Goal: Task Accomplishment & Management: Manage account settings

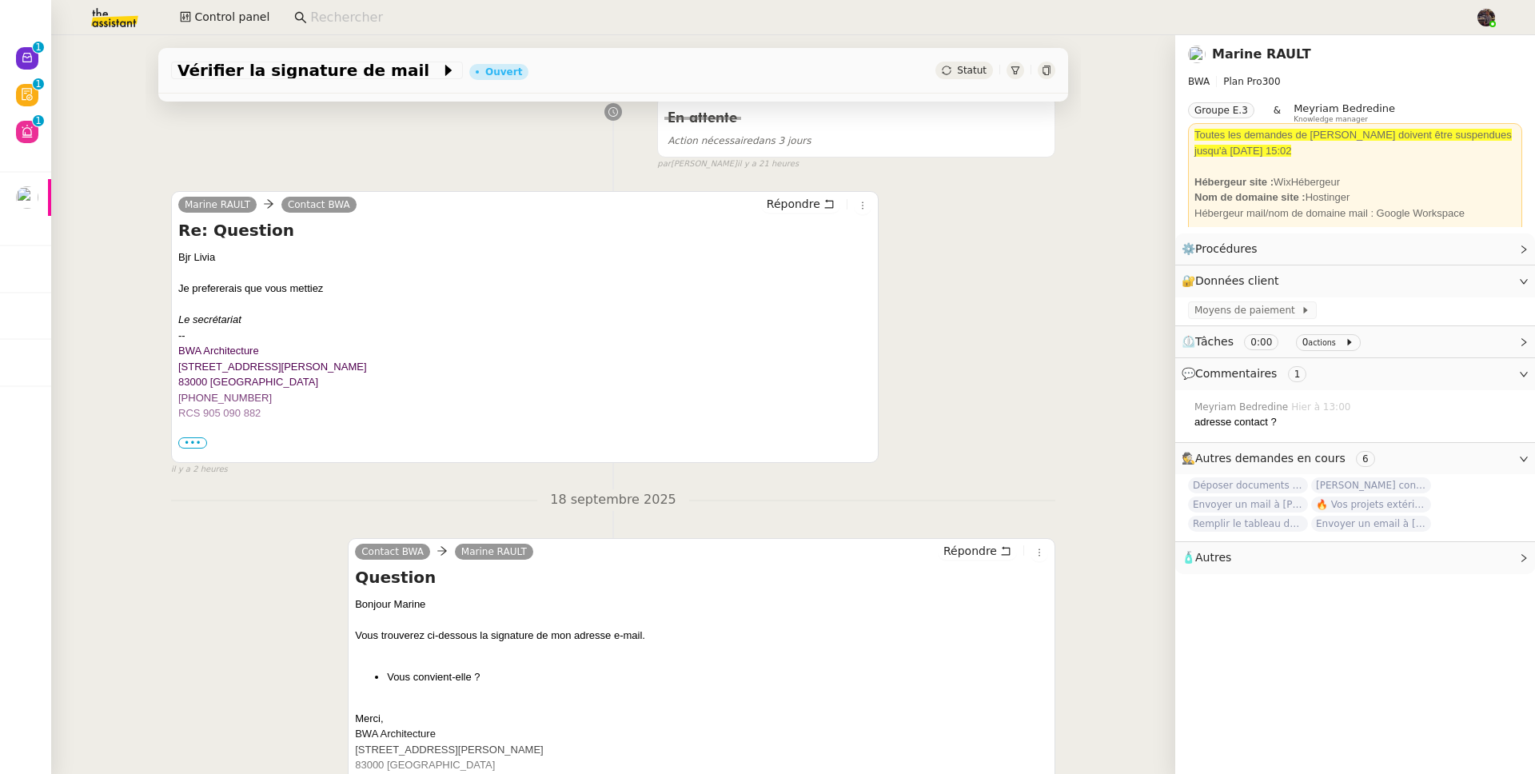
scroll to position [652, 0]
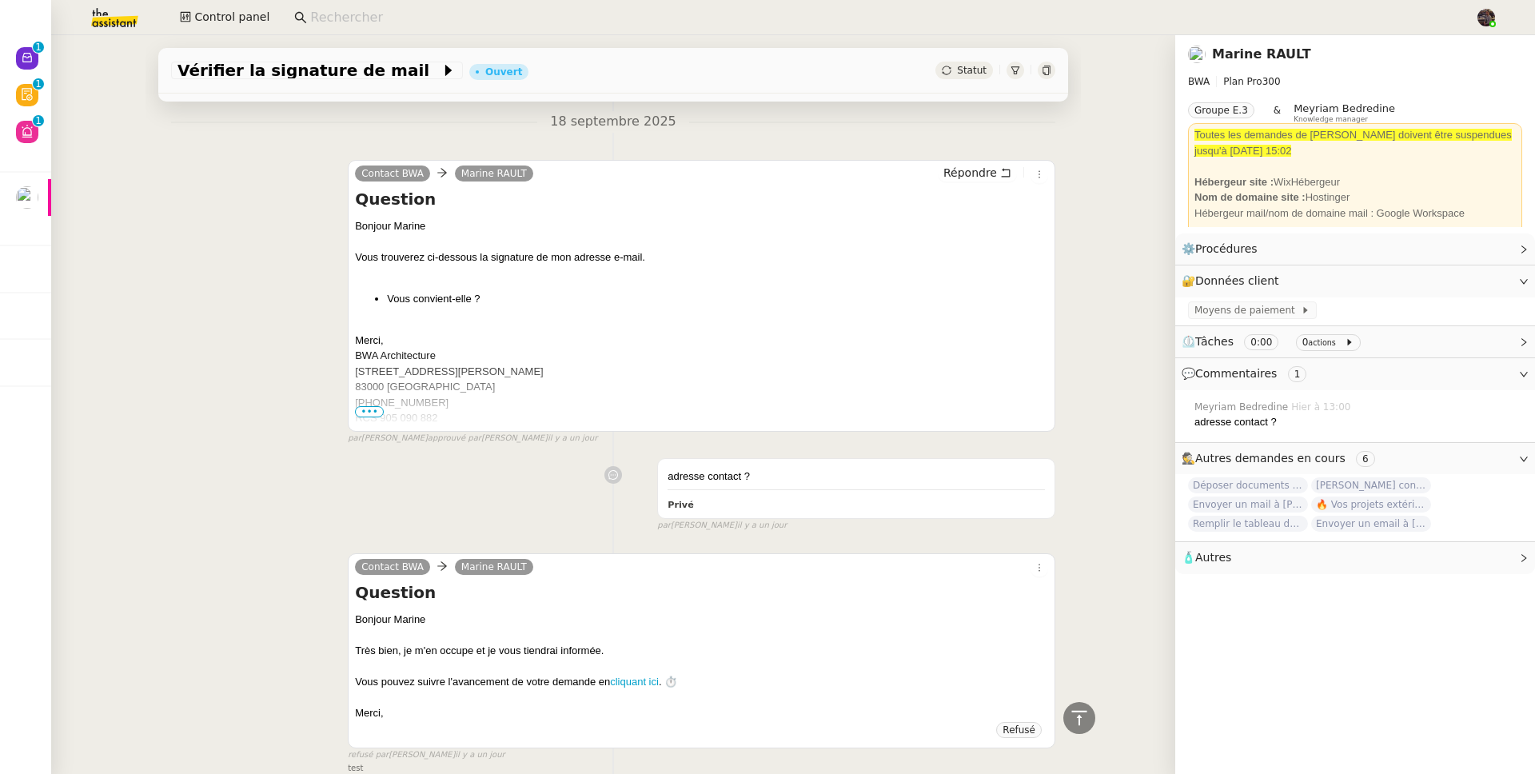
click at [355, 410] on span "•••" at bounding box center [369, 411] width 29 height 11
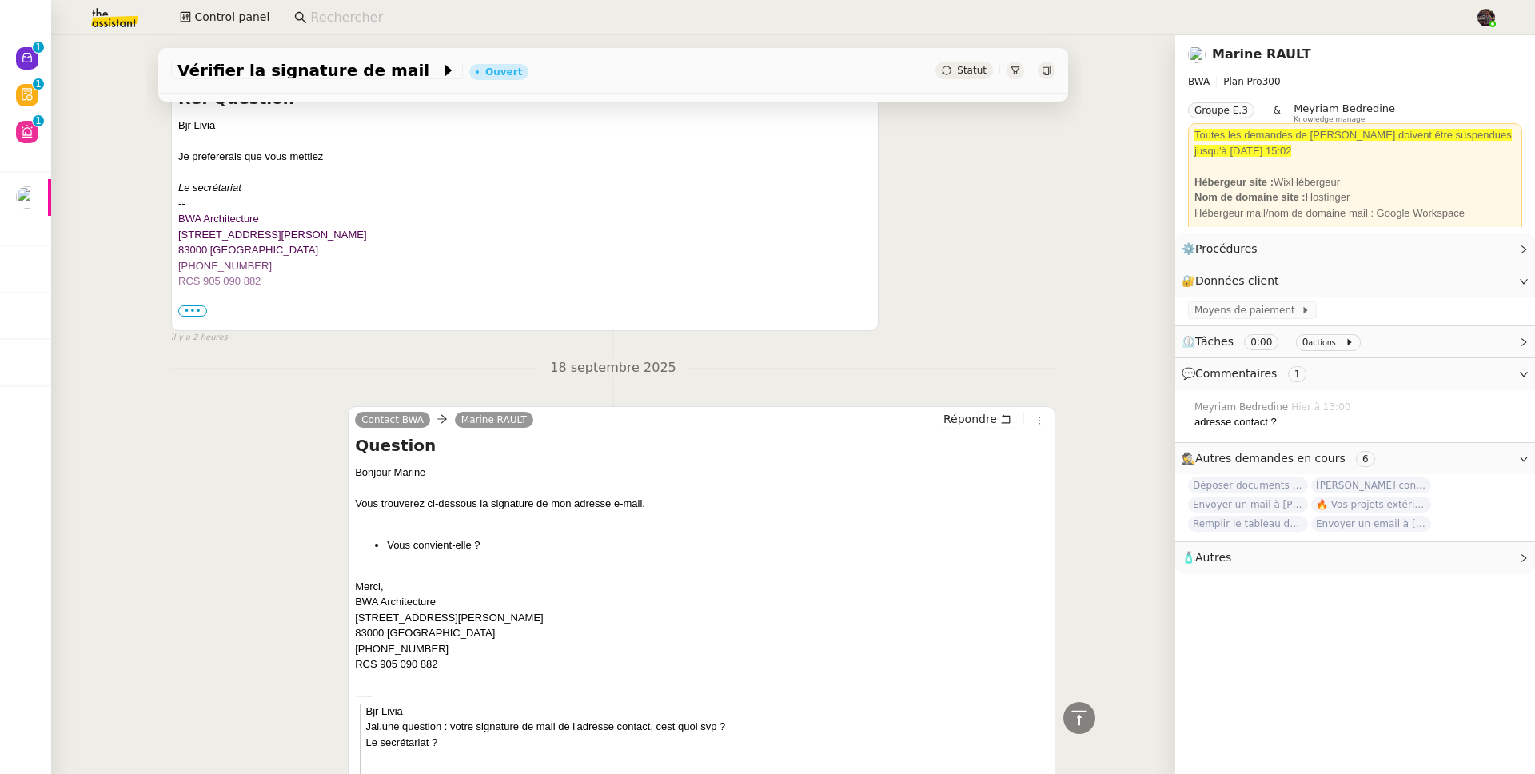
scroll to position [380, 0]
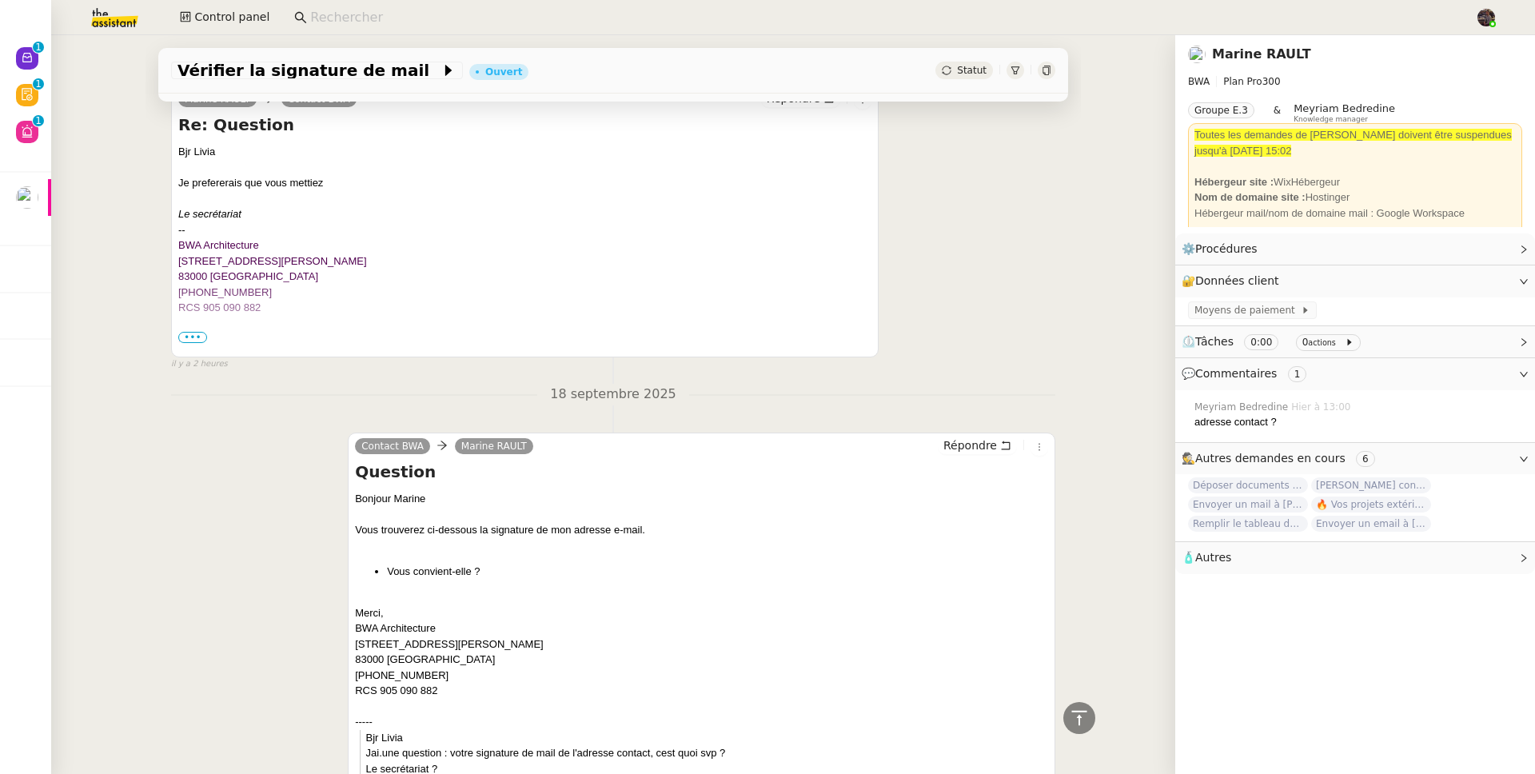
click at [195, 334] on span "•••" at bounding box center [192, 337] width 29 height 11
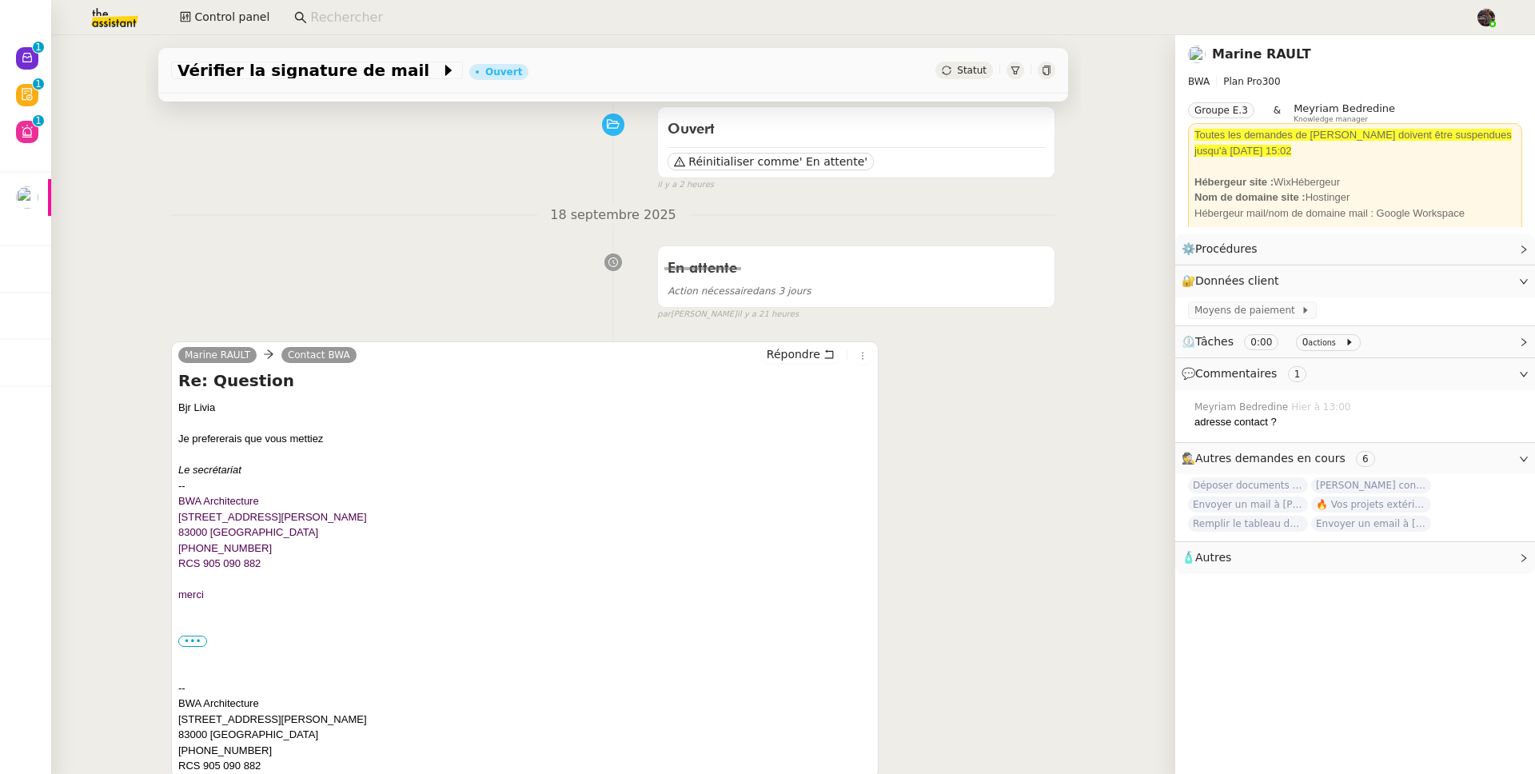
scroll to position [125, 0]
click at [1241, 53] on link "Marine RAULT" at bounding box center [1261, 53] width 99 height 15
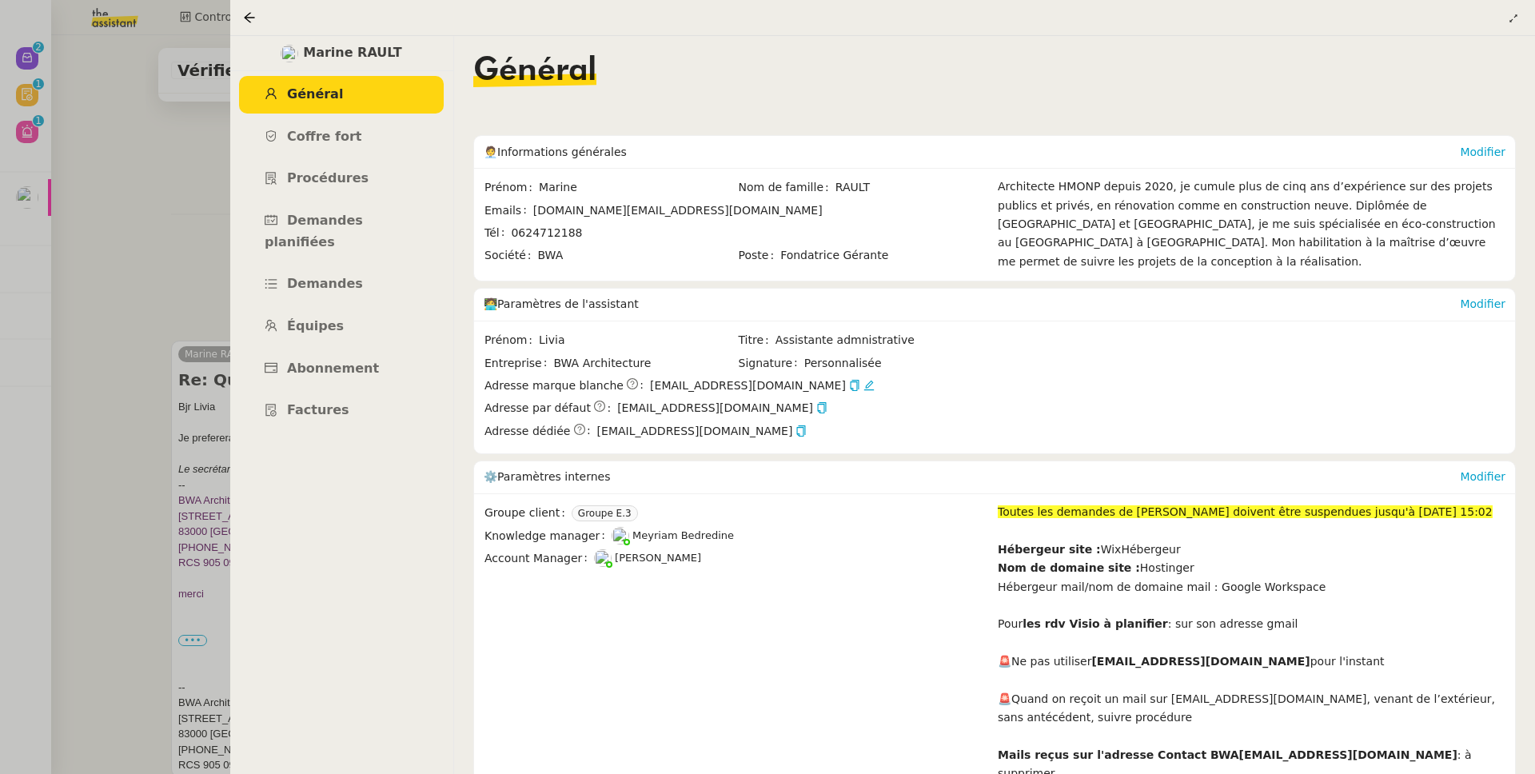
click at [1478, 313] on div "Modifier" at bounding box center [1483, 305] width 46 height 32
click at [1478, 304] on link "Modifier" at bounding box center [1483, 303] width 46 height 13
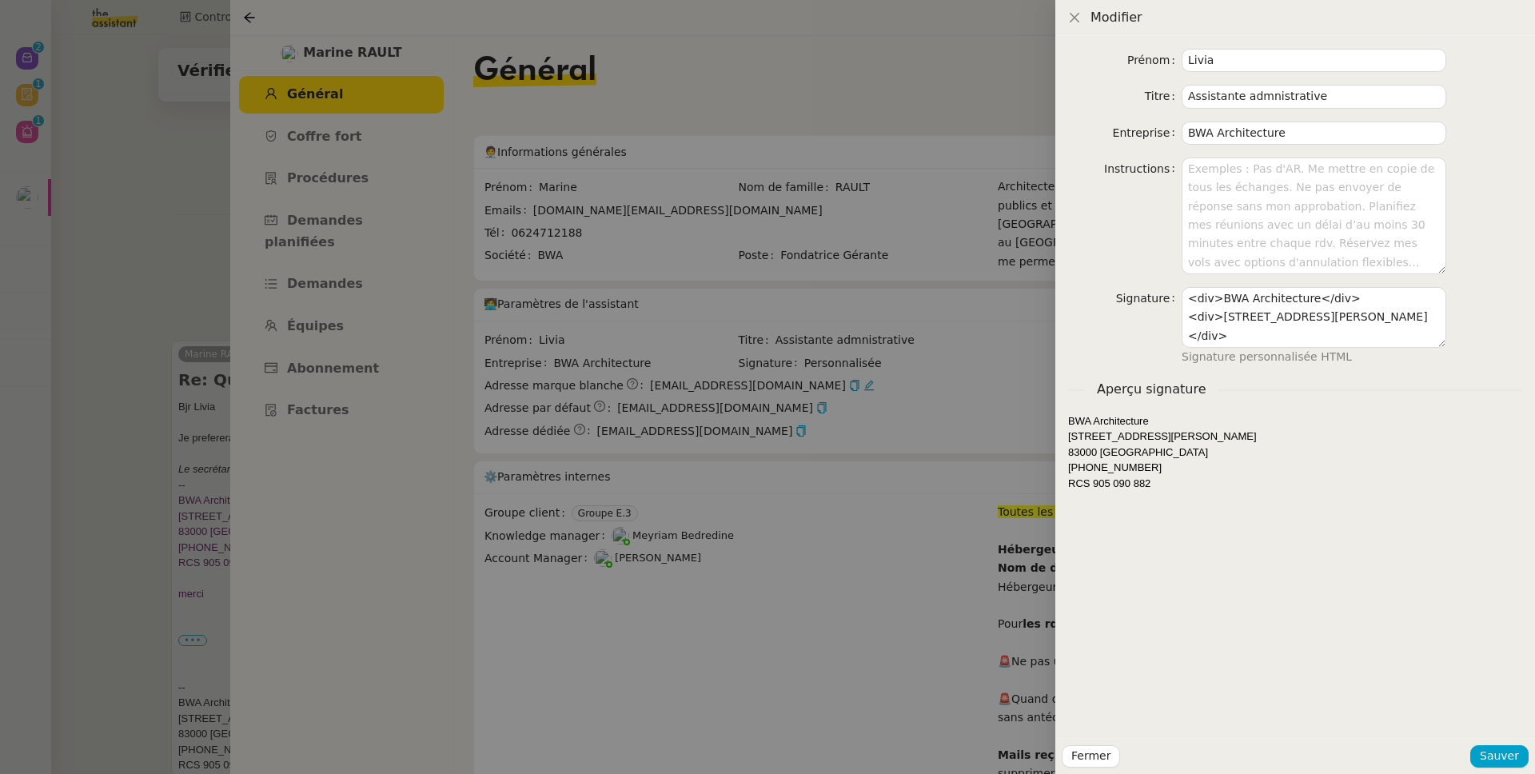
click at [113, 492] on div at bounding box center [767, 387] width 1535 height 774
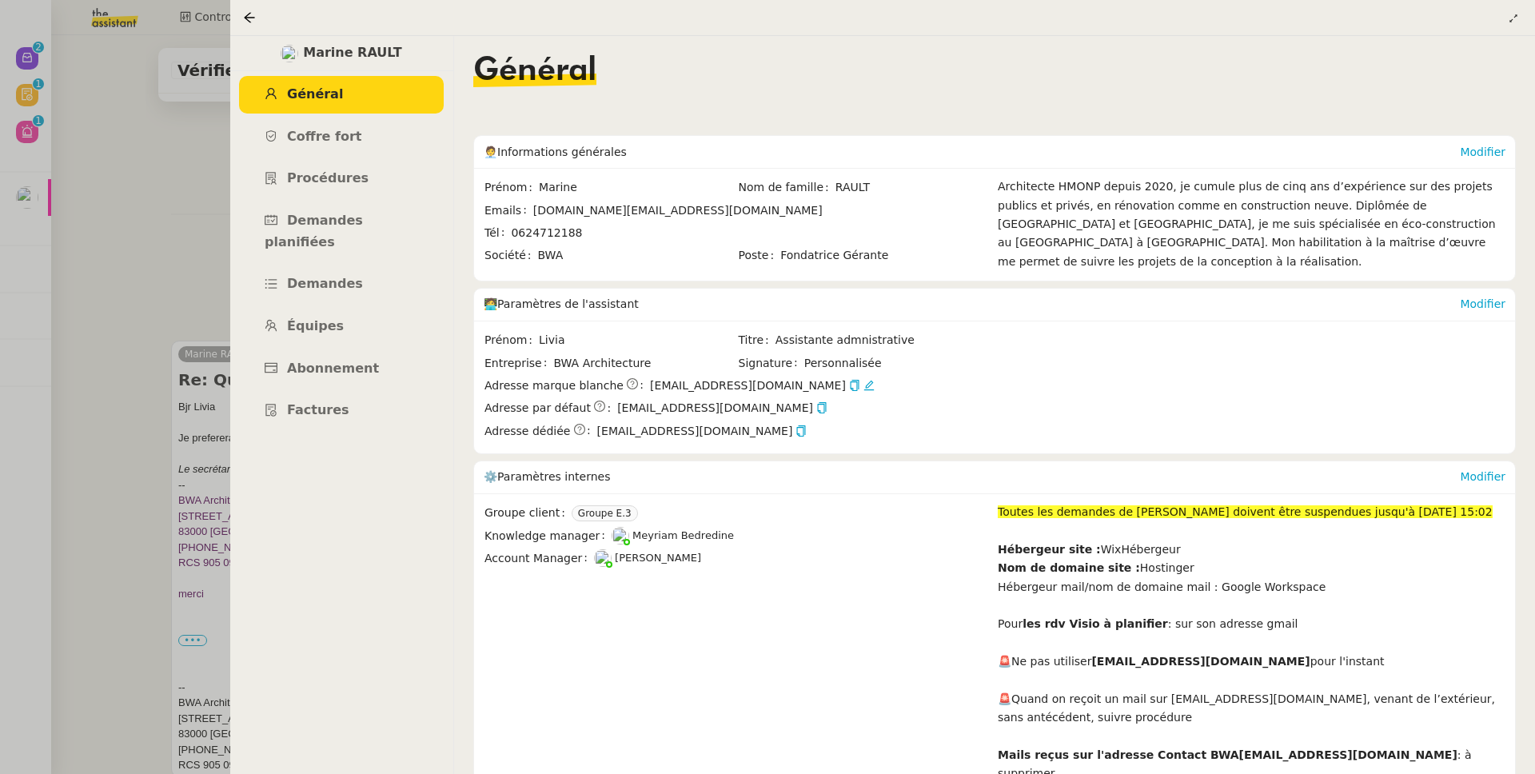
click at [193, 478] on div at bounding box center [767, 387] width 1535 height 774
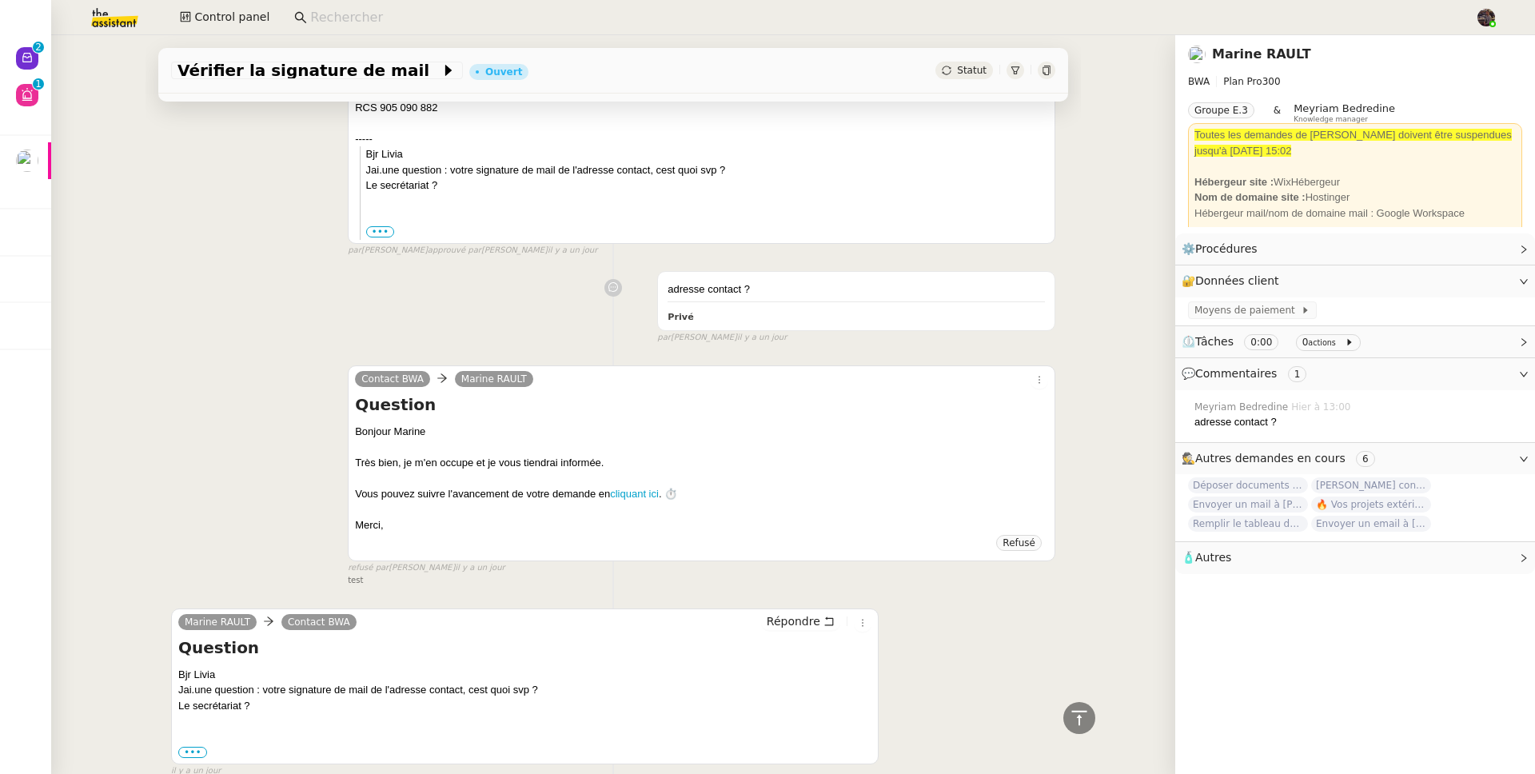
scroll to position [1222, 0]
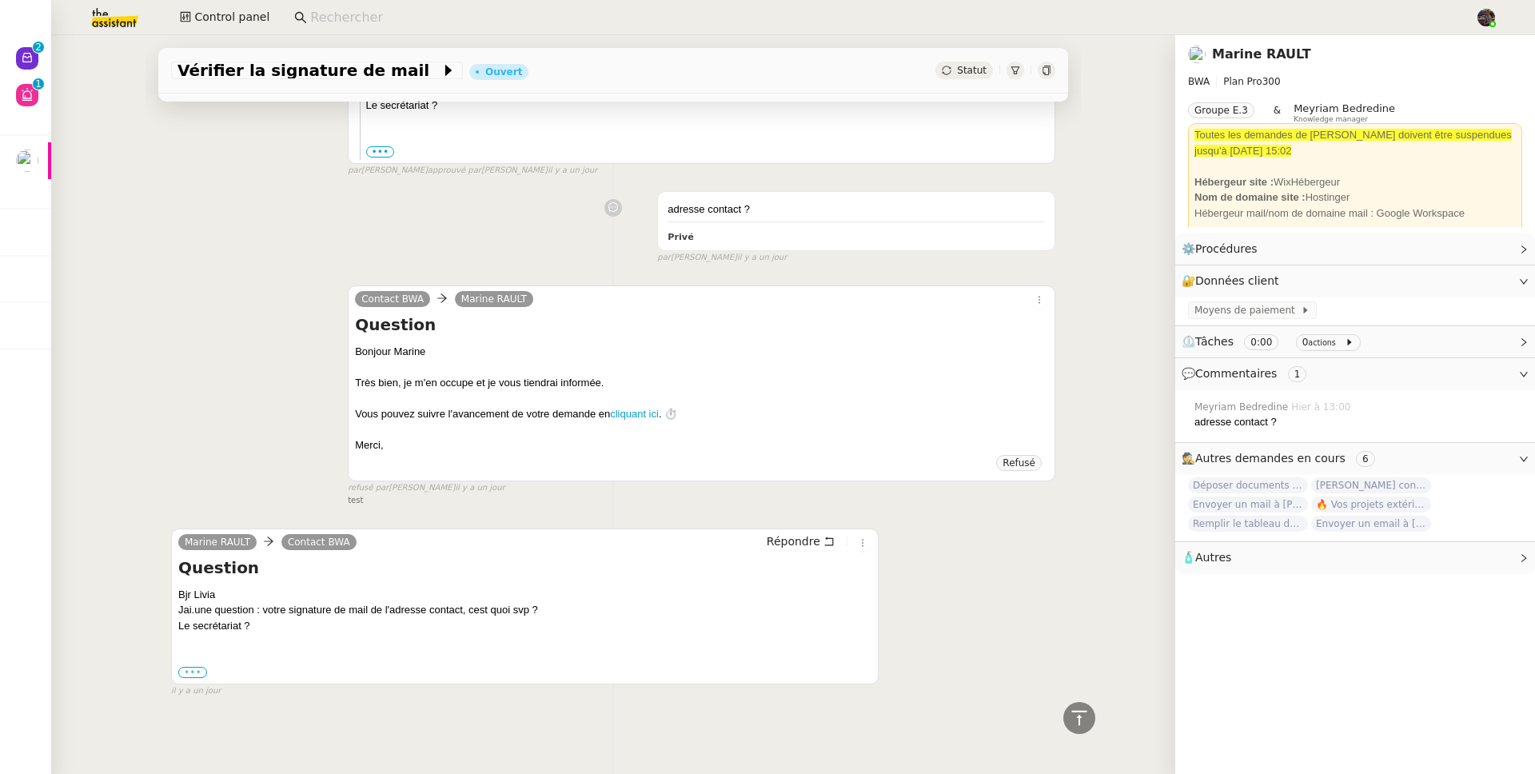
click at [190, 667] on label "•••" at bounding box center [192, 672] width 29 height 11
click at [0, 0] on input "•••" at bounding box center [0, 0] width 0 height 0
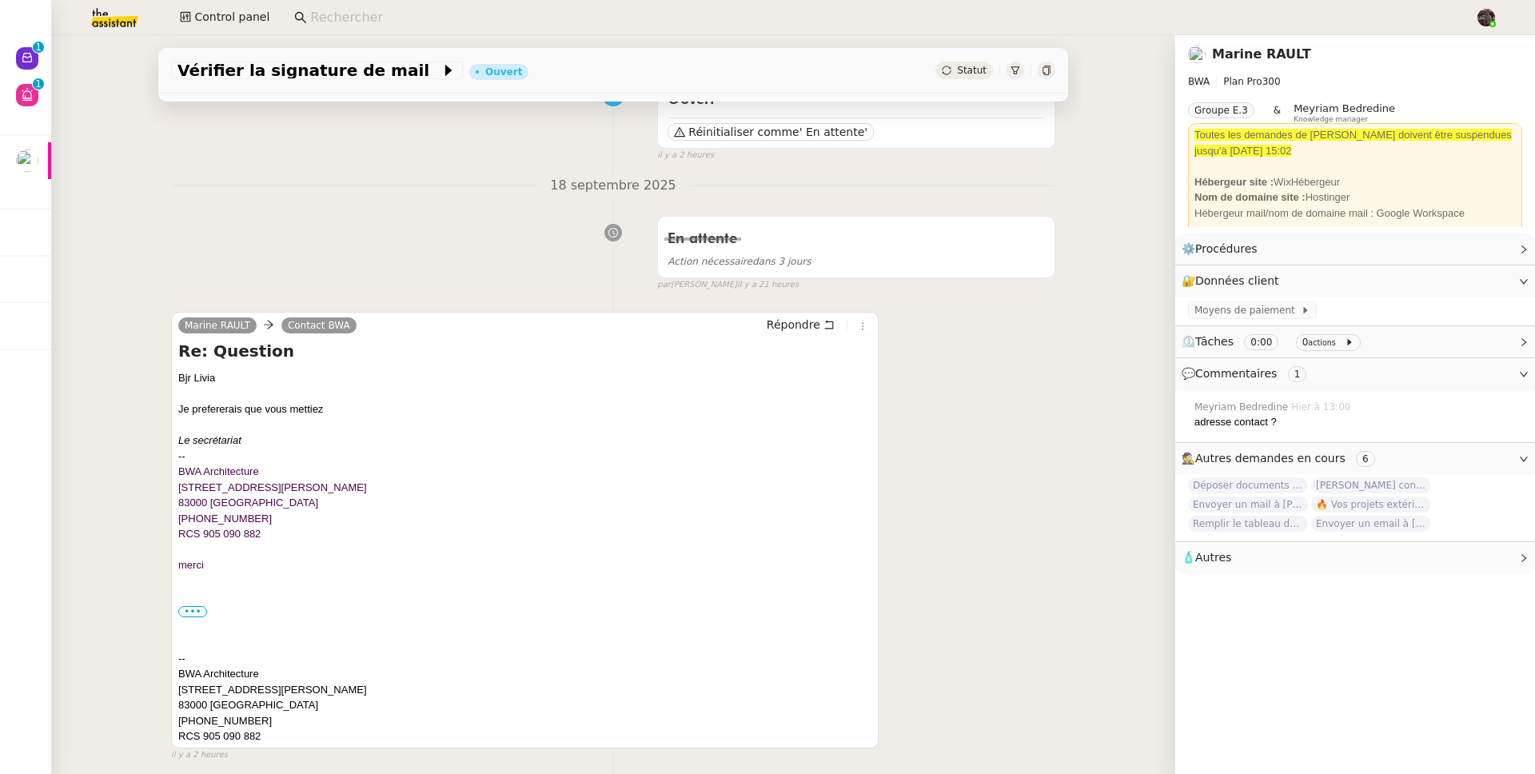
scroll to position [165, 0]
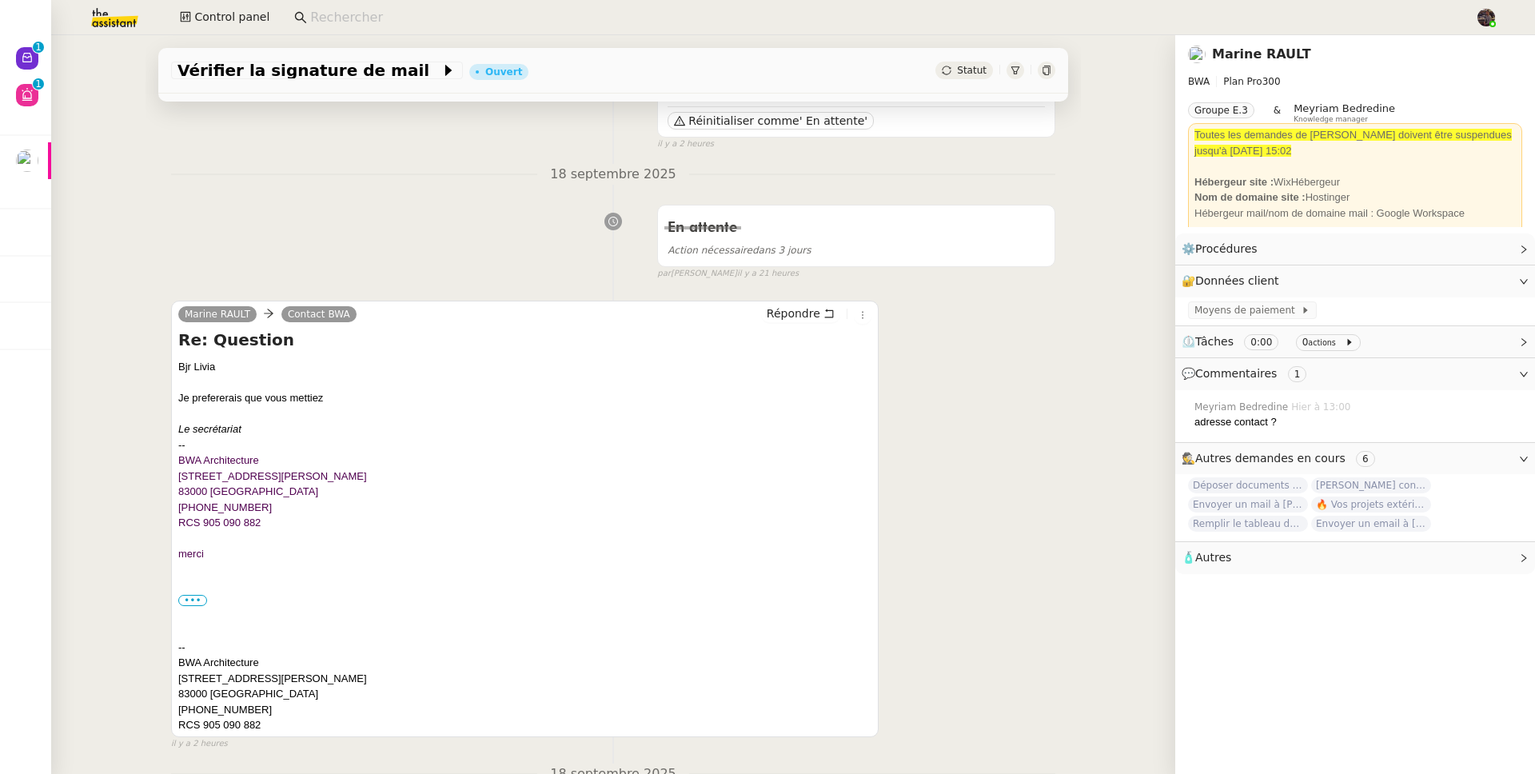
click at [212, 429] on icon "Le secrétariat" at bounding box center [209, 429] width 63 height 12
copy icon "Le secrétariat"
click at [1251, 45] on nz-page-header-title "Marine RAULT" at bounding box center [1261, 54] width 99 height 22
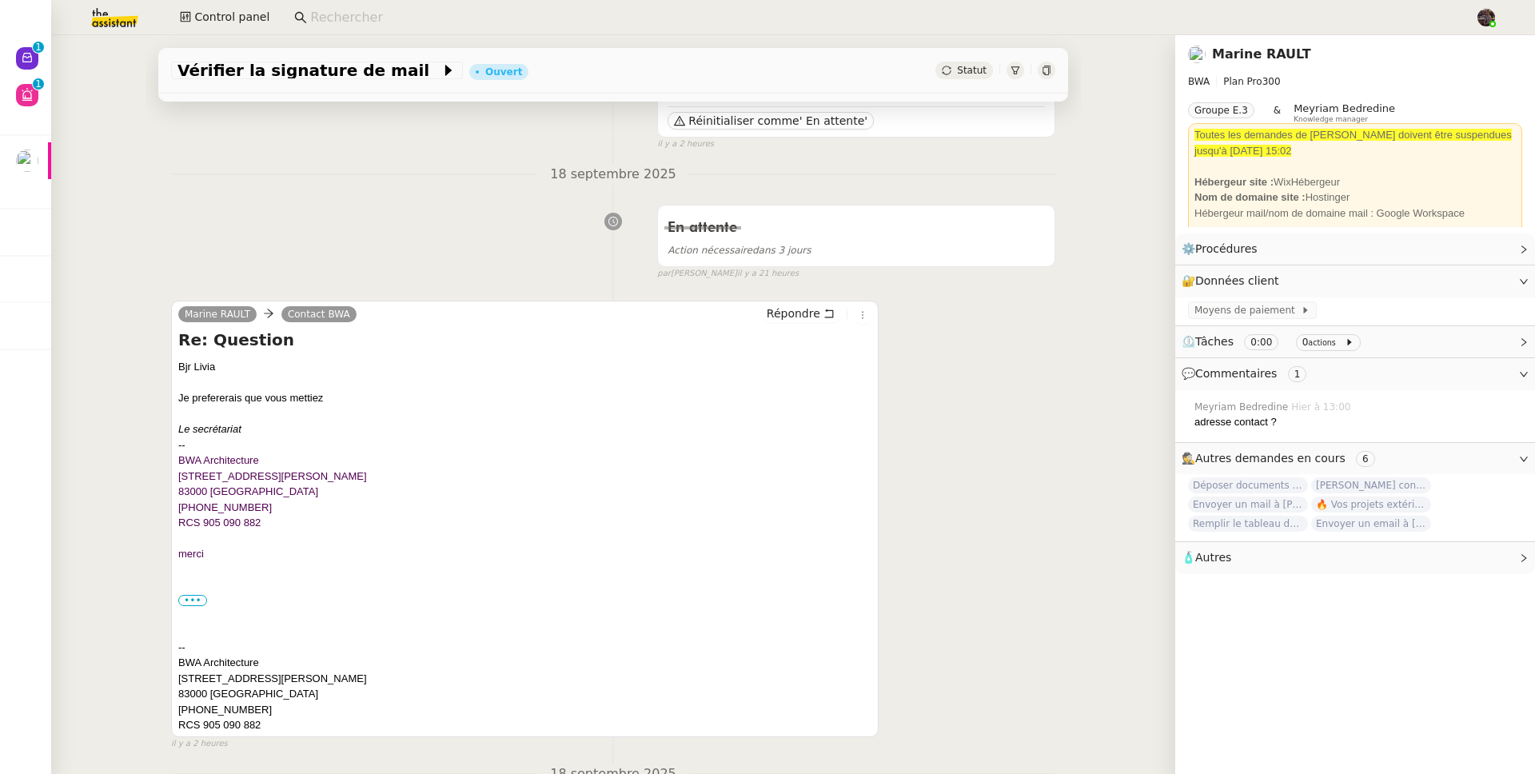
click at [1253, 50] on link "Marine RAULT" at bounding box center [1261, 53] width 99 height 15
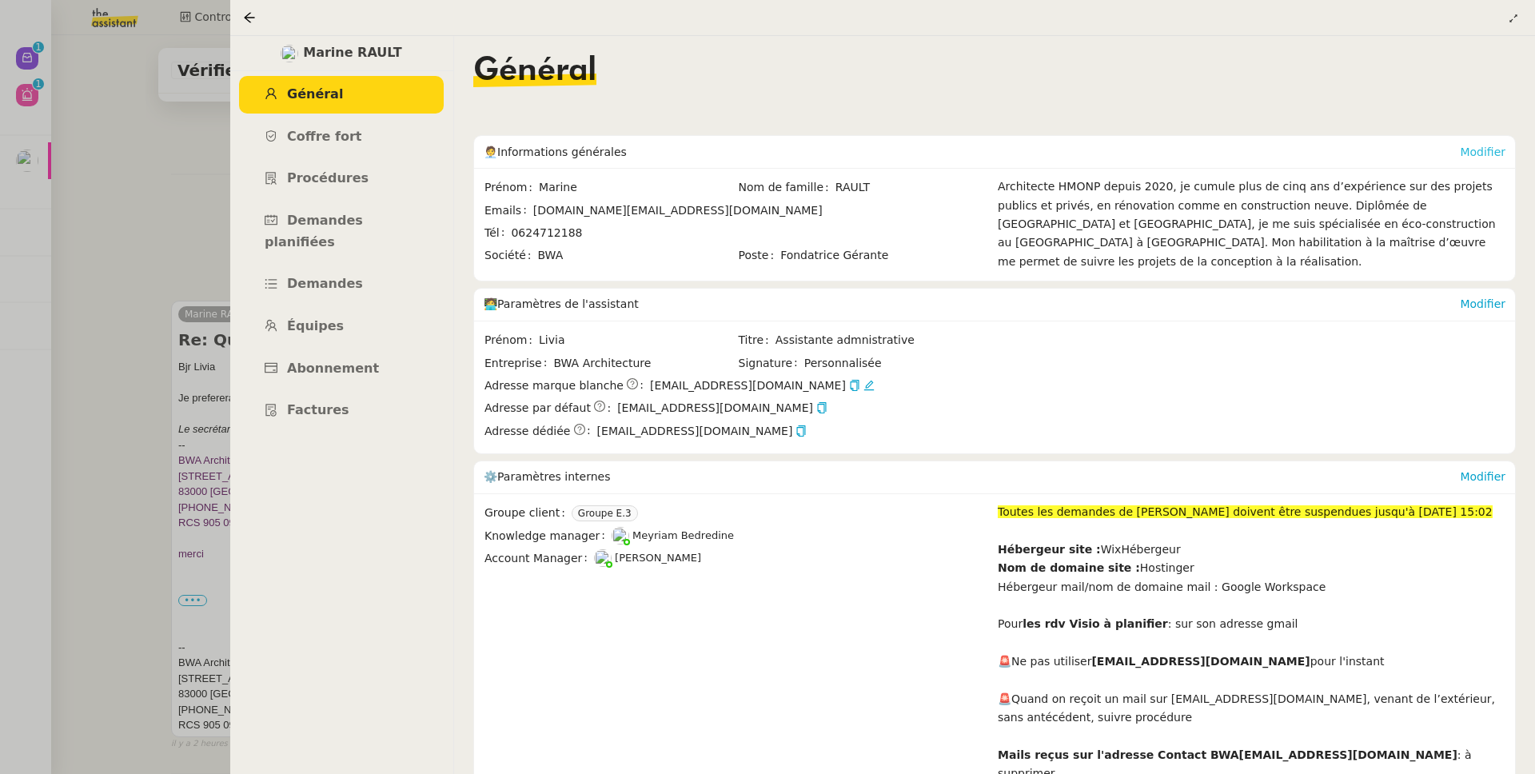
click at [1480, 158] on link "Modifier" at bounding box center [1483, 152] width 46 height 13
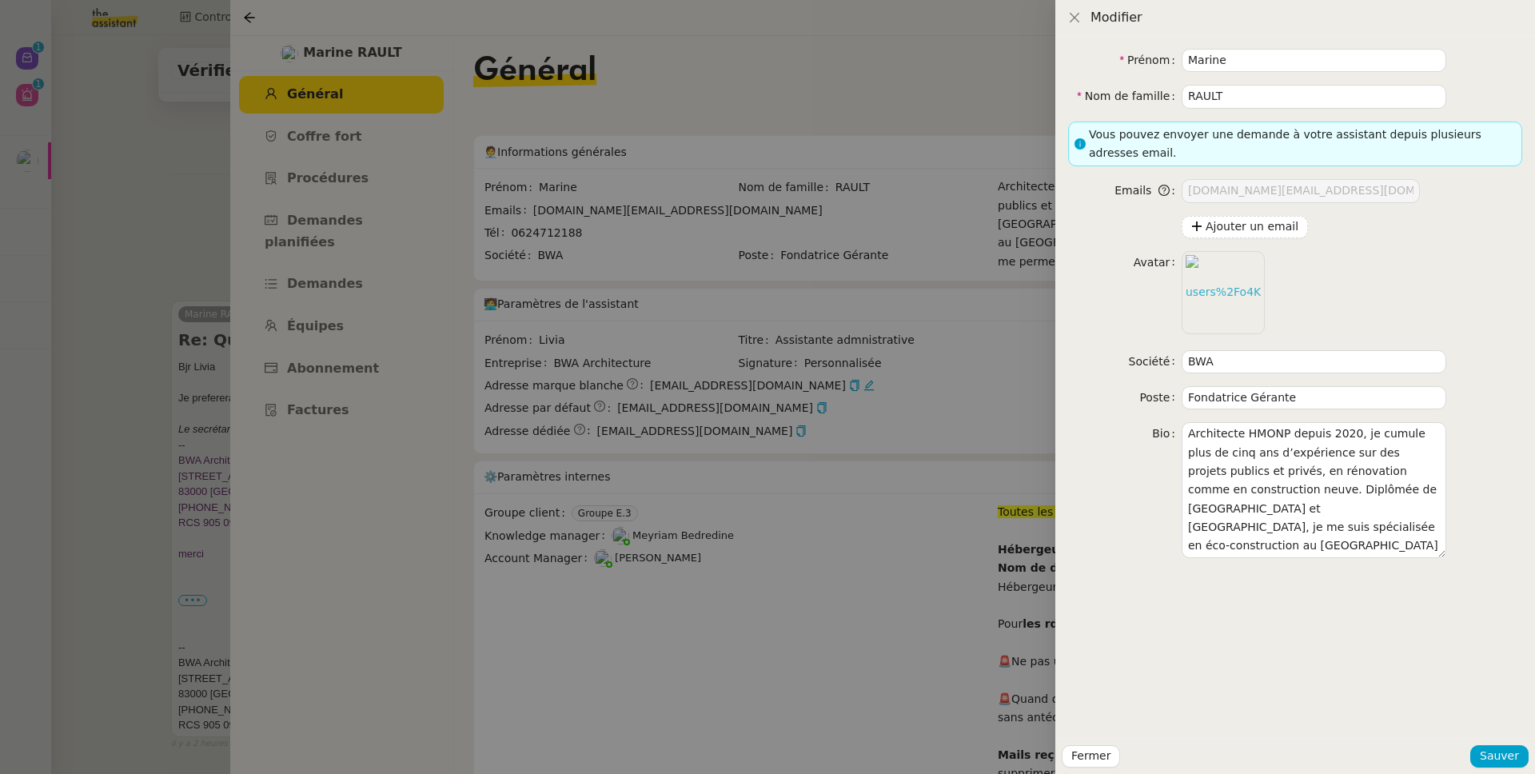
click at [884, 134] on div at bounding box center [767, 387] width 1535 height 774
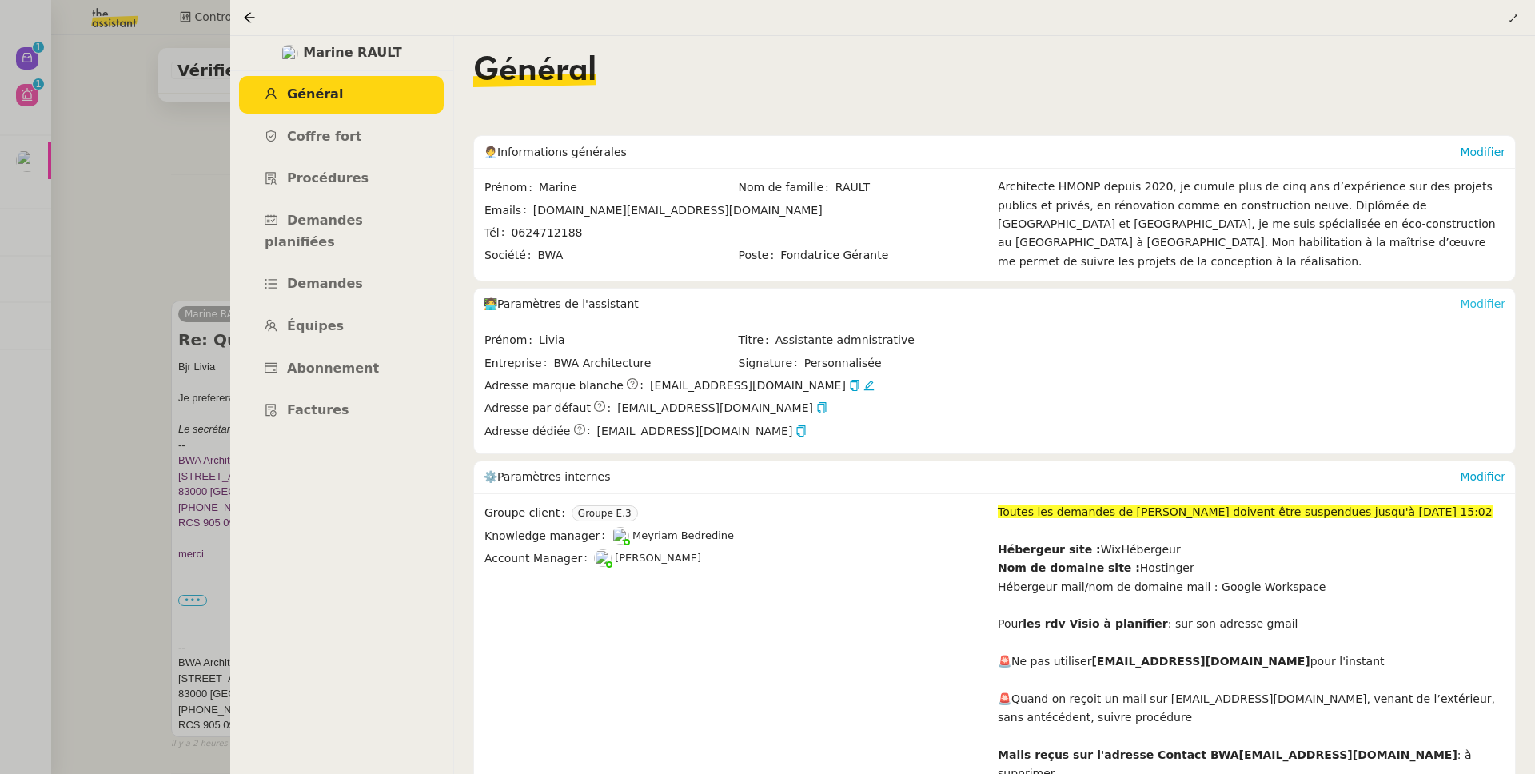
click at [1483, 308] on link "Modifier" at bounding box center [1483, 303] width 46 height 13
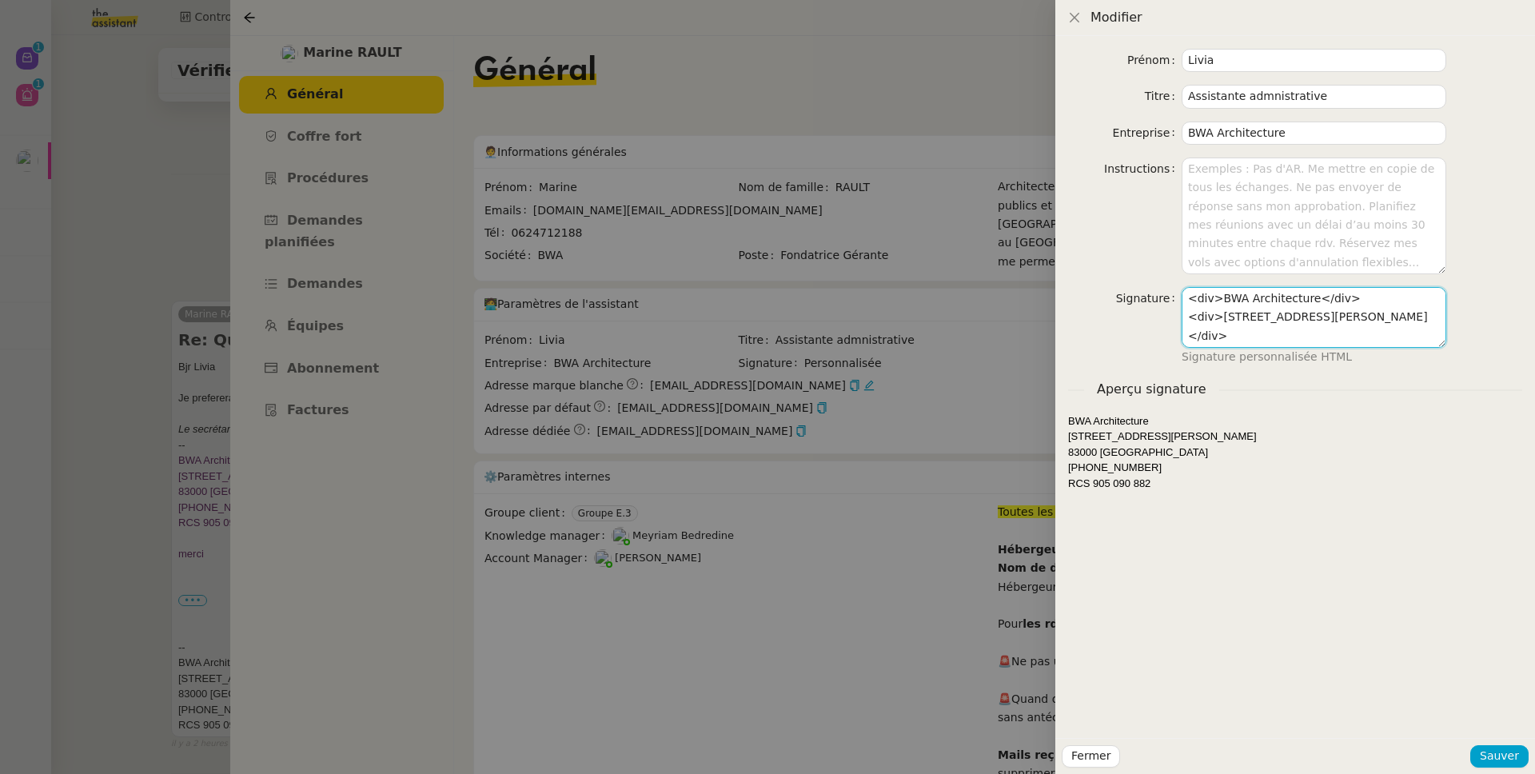
click at [1218, 292] on textarea "<div>BWA Architecture</div> <div>1 rue Louis Jourdan</div> <div>83000 Toulon</d…" at bounding box center [1314, 317] width 265 height 61
click at [1310, 299] on textarea "<div>BWA Architecture</div> <div>1 rue Louis Jourdan</div> <div>83000 Toulon</d…" at bounding box center [1314, 317] width 265 height 61
paste textarea "Le secrétariat"
type textarea "<div>BWA Architecture - Le secrétariat </div> <div>1 rue Louis Jourdan</div> <d…"
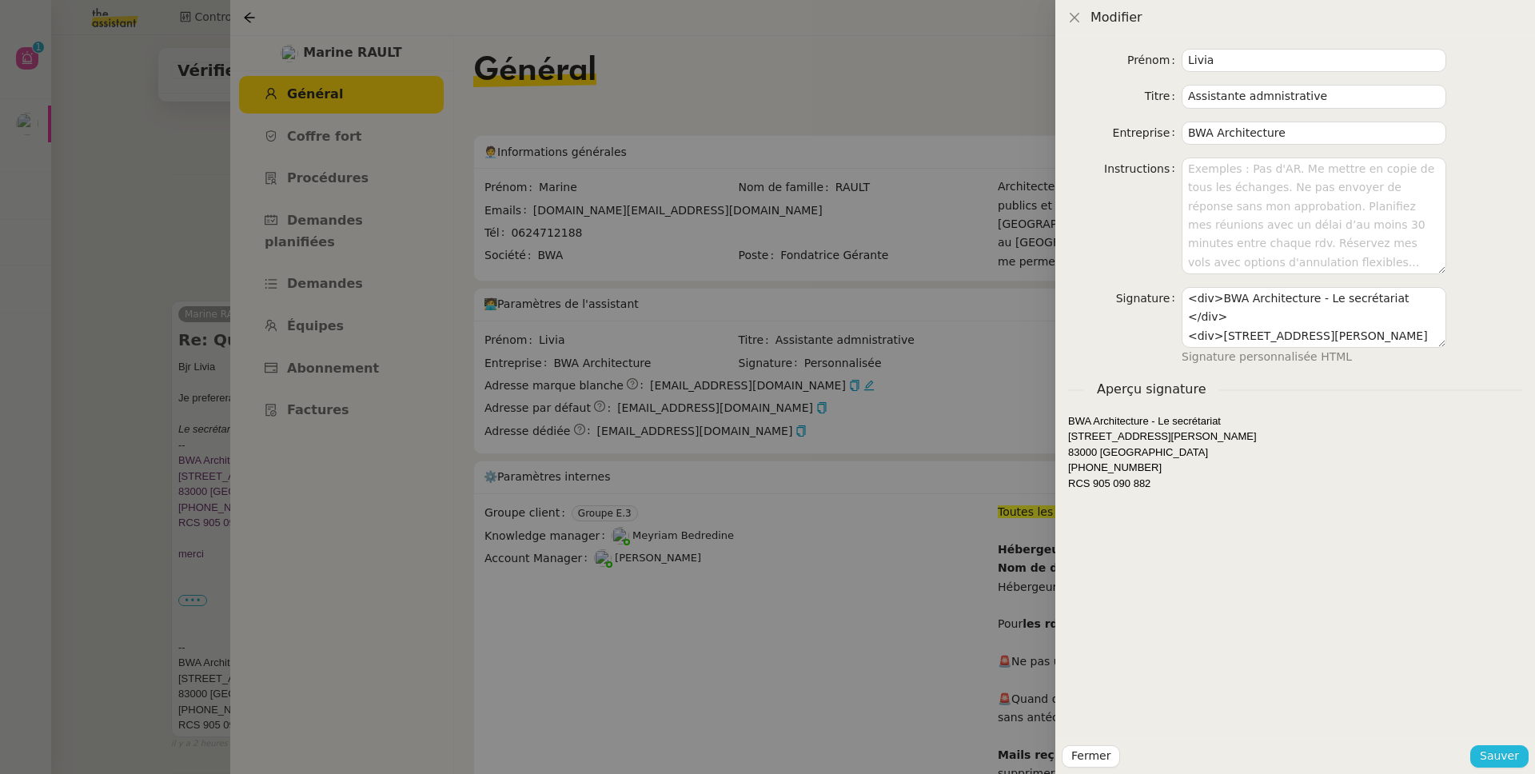
click at [1479, 752] on button "Sauver" at bounding box center [1499, 756] width 58 height 22
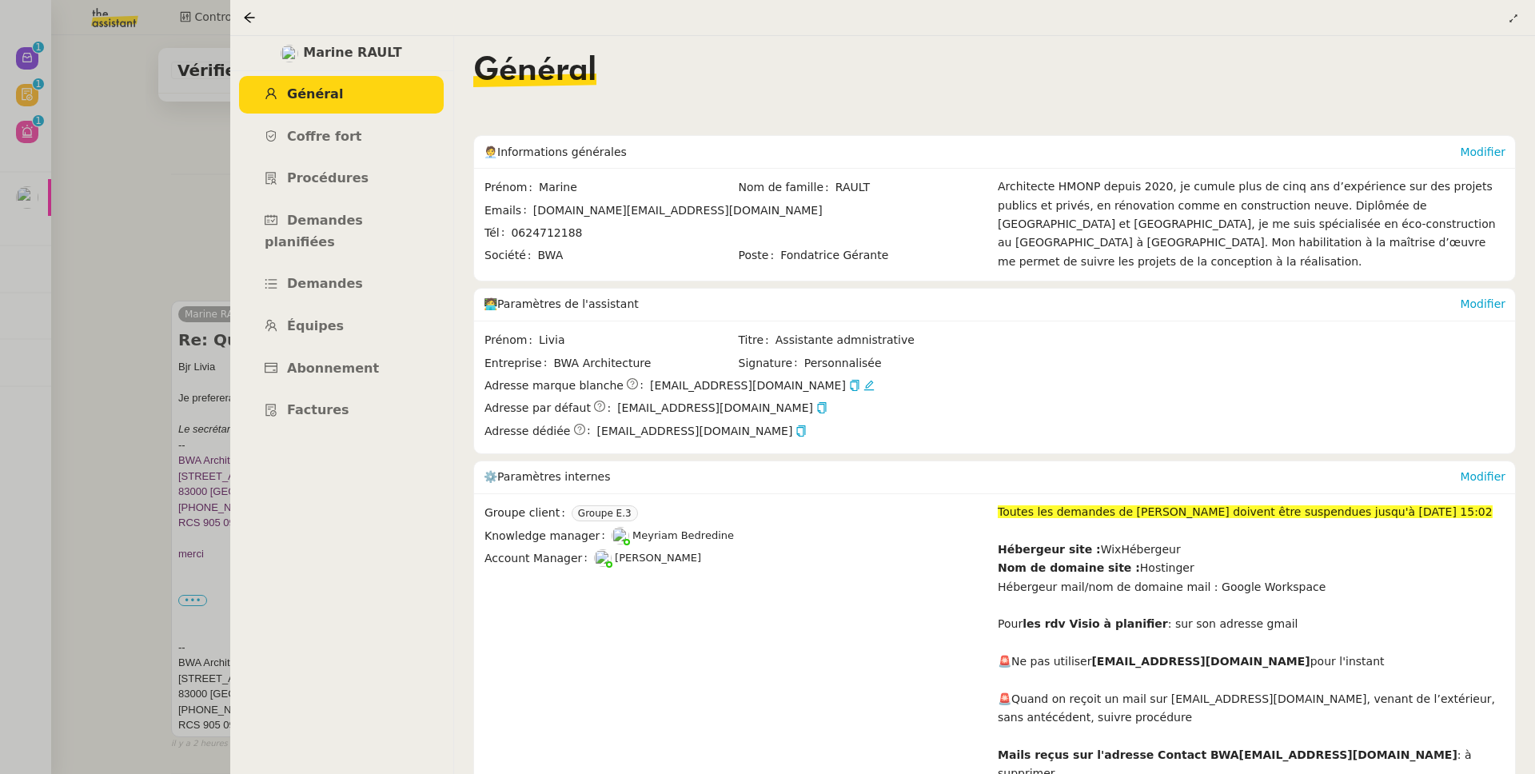
click at [94, 213] on div at bounding box center [767, 387] width 1535 height 774
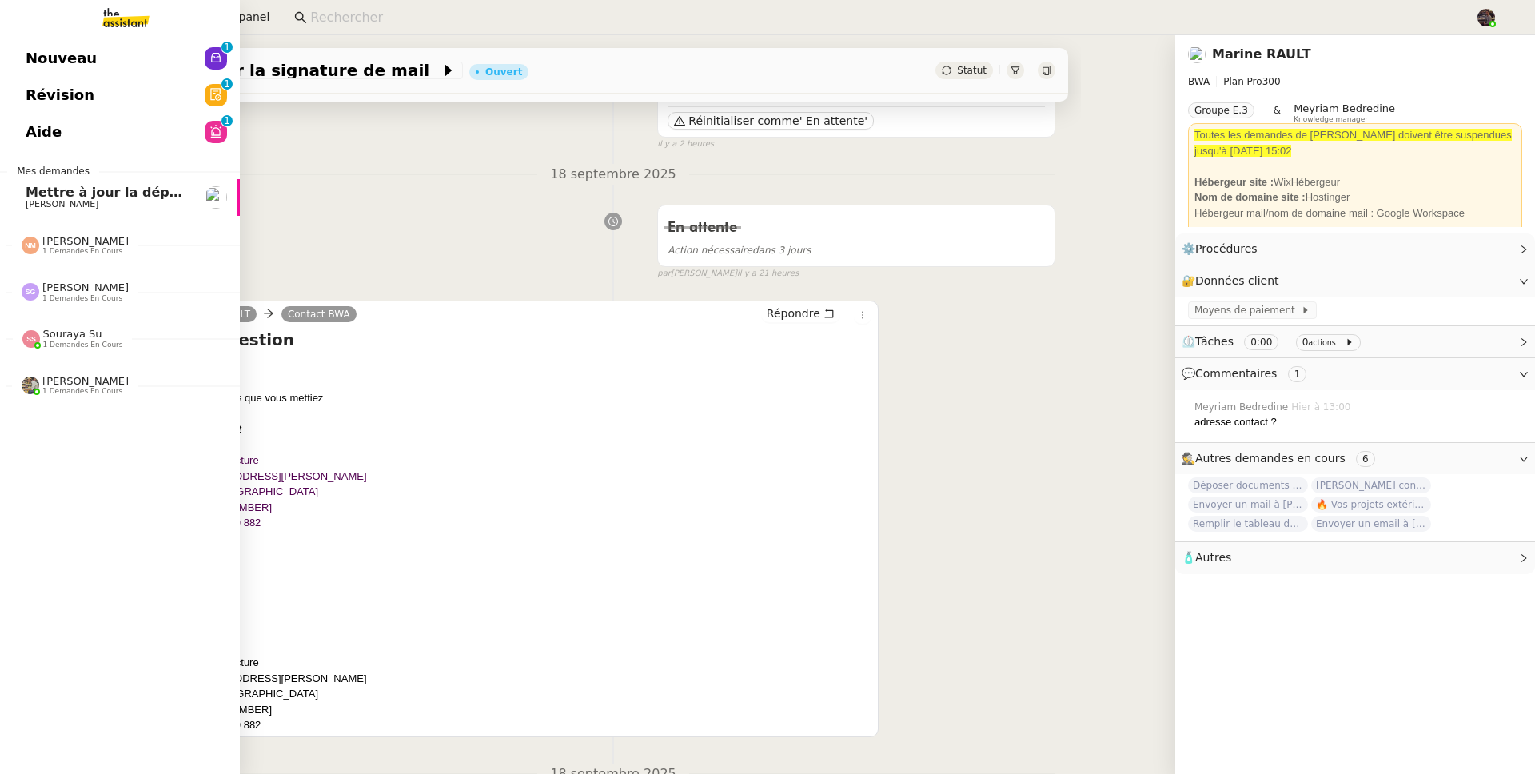
click at [47, 54] on span "Nouveau" at bounding box center [61, 58] width 71 height 24
